Goal: Information Seeking & Learning: Learn about a topic

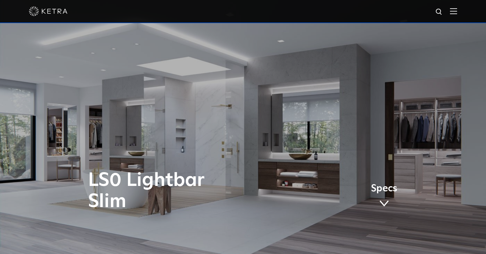
click at [457, 14] on div at bounding box center [243, 11] width 486 height 23
click at [454, 10] on img at bounding box center [453, 11] width 7 height 6
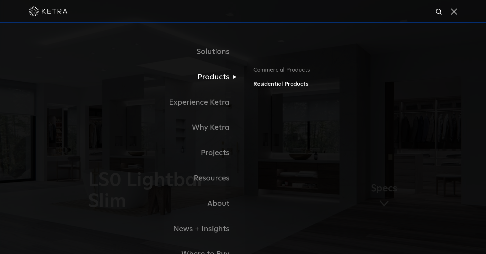
click at [269, 84] on link "Residential Products" at bounding box center [328, 84] width 150 height 9
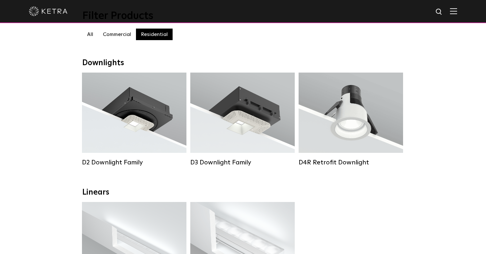
scroll to position [68, 0]
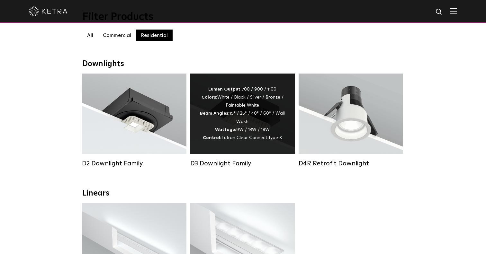
click at [223, 125] on div "Lumen Output: 700 / 900 / 1100 Colors: White / Black / Silver / Bronze / Painta…" at bounding box center [242, 114] width 85 height 57
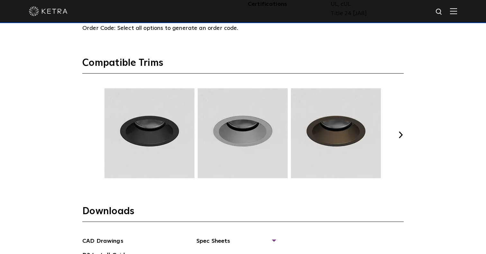
scroll to position [823, 0]
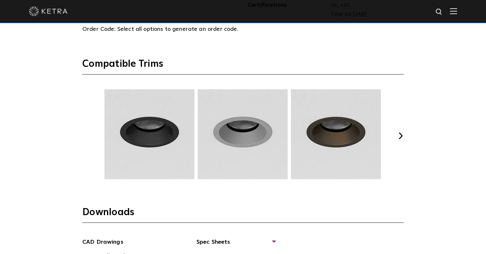
click at [399, 136] on button "Next" at bounding box center [400, 136] width 6 height 6
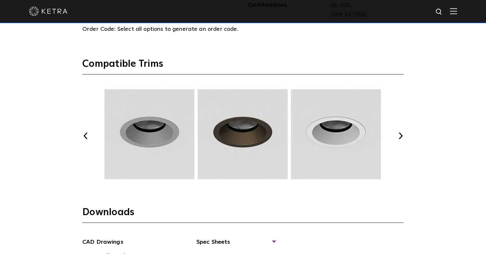
click at [399, 136] on button "Next" at bounding box center [400, 136] width 6 height 6
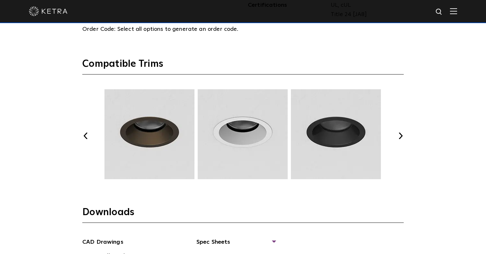
click at [399, 136] on button "Next" at bounding box center [400, 136] width 6 height 6
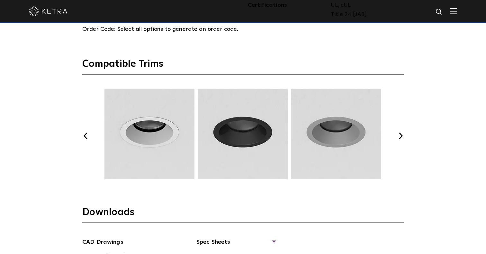
click at [399, 136] on button "Next" at bounding box center [400, 136] width 6 height 6
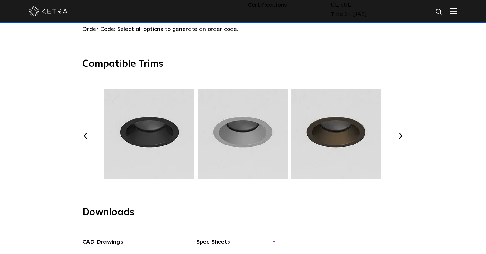
click at [399, 136] on button "Next" at bounding box center [400, 136] width 6 height 6
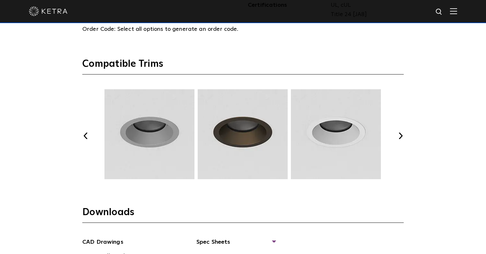
click at [399, 136] on button "Next" at bounding box center [400, 136] width 6 height 6
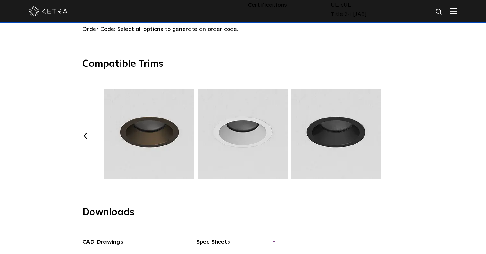
click at [399, 136] on button "Next" at bounding box center [400, 136] width 6 height 6
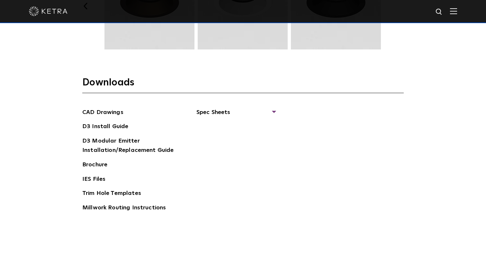
scroll to position [956, 0]
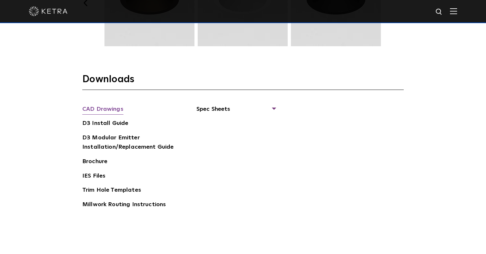
click at [101, 109] on link "CAD Drawings" at bounding box center [102, 110] width 41 height 10
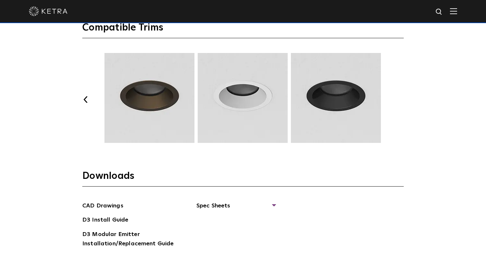
scroll to position [825, 0]
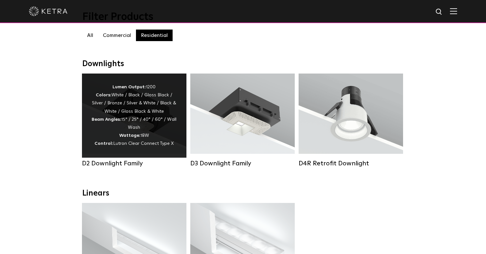
click at [133, 122] on div "Lumen Output: 1200 Colors: White / Black / Gloss Black / Silver / Bronze / Silv…" at bounding box center [134, 115] width 85 height 65
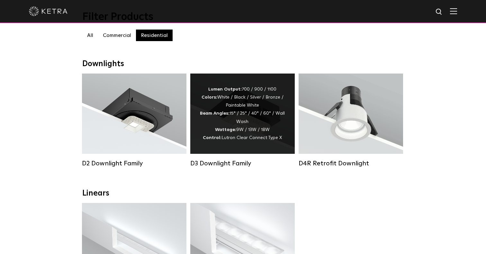
click at [229, 114] on strong "Beam Angles:" at bounding box center [215, 113] width 30 height 5
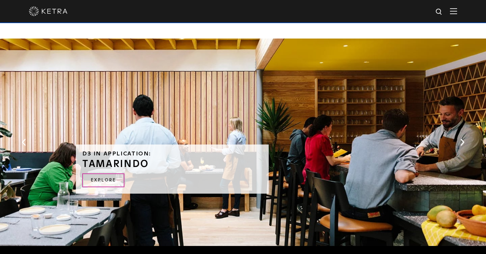
scroll to position [1181, 0]
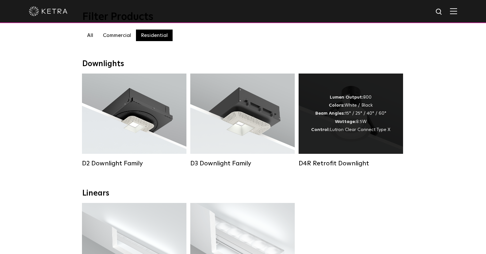
click at [308, 107] on div "Lumen Output: 800 Colors: White / Black Beam Angles: 15° / 25° / 40° / 60° Watt…" at bounding box center [351, 114] width 104 height 80
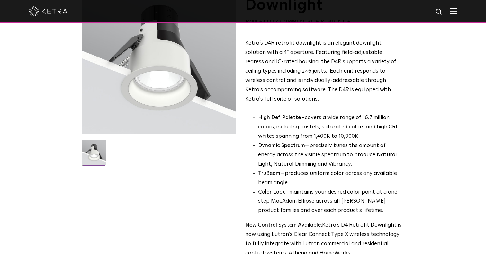
scroll to position [71, 0]
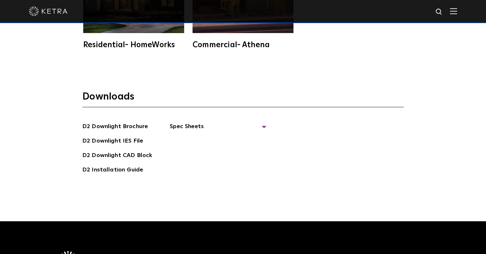
scroll to position [1777, 0]
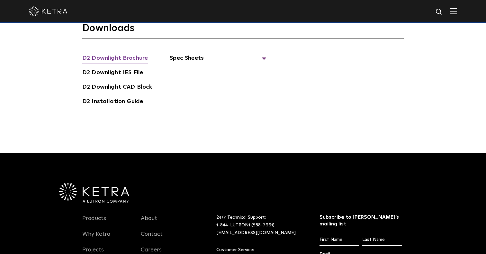
click at [124, 54] on link "D2 Downlight Brochure" at bounding box center [115, 59] width 66 height 10
